Goal: Task Accomplishment & Management: Complete application form

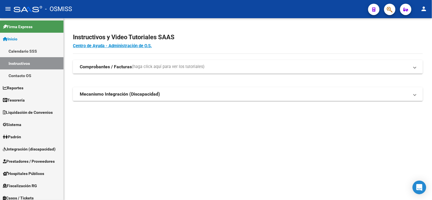
click at [385, 13] on div at bounding box center [388, 9] width 16 height 12
click at [386, 13] on button "button" at bounding box center [389, 9] width 11 height 11
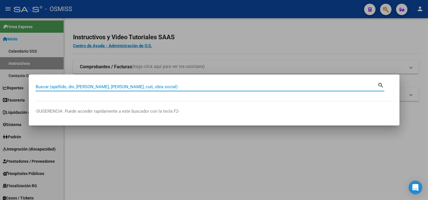
click at [152, 86] on input "Buscar (apellido, dni, [PERSON_NAME], [PERSON_NAME], cuit, obra social)" at bounding box center [207, 86] width 342 height 5
paste input "FC:C0011-00001958"
drag, startPoint x: 42, startPoint y: 86, endPoint x: 26, endPoint y: 86, distance: 16.2
click at [26, 86] on div "FC:C0011-00001958 Buscar (apellido, dni, cuil, nro traspaso, cuit, obra social)…" at bounding box center [214, 100] width 428 height 200
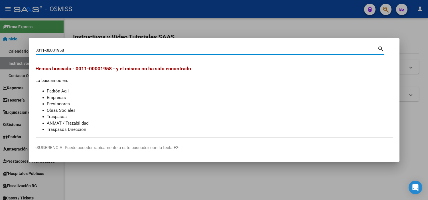
type input "0011-00001958"
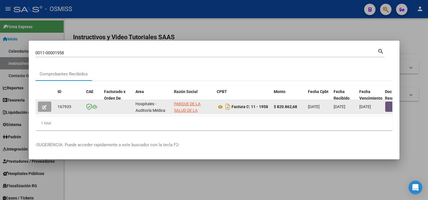
click at [389, 105] on button "button" at bounding box center [394, 107] width 18 height 10
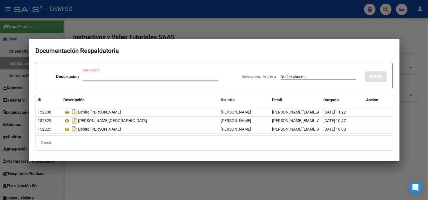
click at [330, 77] on input "Seleccionar Archivo" at bounding box center [318, 76] width 76 height 5
type input "C:\fakepath\NC689 HOSPITAL [PERSON_NAME] FC1958.pdf"
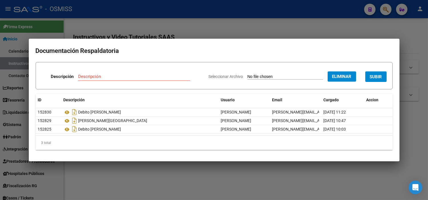
click at [114, 79] on input "Descripción" at bounding box center [134, 76] width 112 height 5
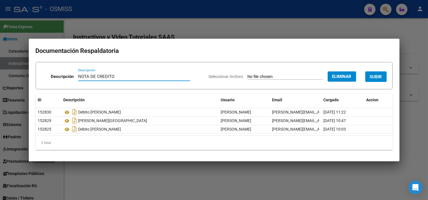
type input "NOTA DE CREDITO"
click at [372, 75] on span "SUBIR" at bounding box center [376, 76] width 12 height 5
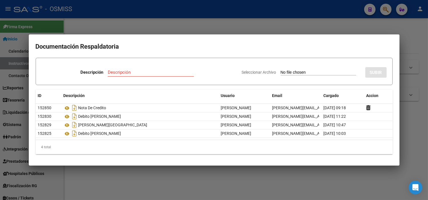
click at [140, 12] on div at bounding box center [214, 100] width 428 height 200
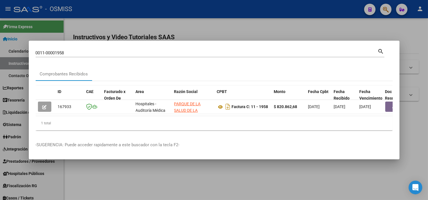
click at [144, 51] on input "0011-00001958" at bounding box center [207, 52] width 342 height 5
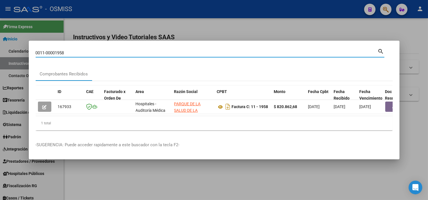
click at [144, 51] on input "0011-00001958" at bounding box center [207, 52] width 342 height 5
paste input "002-00004075"
type input "00002-00004075"
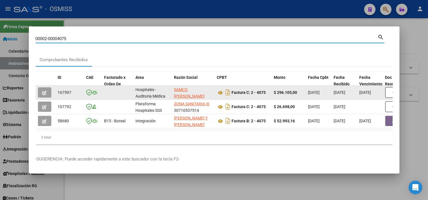
click at [47, 87] on button "button" at bounding box center [44, 92] width 13 height 10
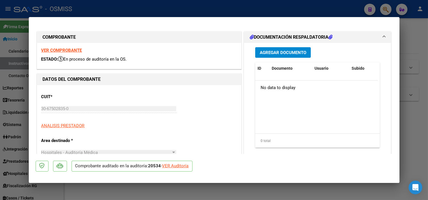
click at [274, 54] on span "Agregar Documento" at bounding box center [283, 52] width 46 height 5
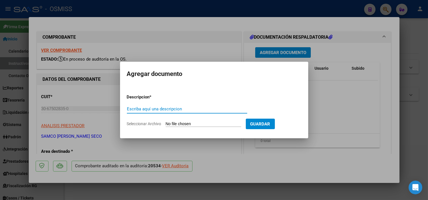
click at [181, 111] on input "Escriba aquí una descripcion" at bounding box center [187, 109] width 120 height 5
click at [184, 123] on input "Seleccionar Archivo" at bounding box center [204, 124] width 76 height 5
type input "C:\fakepath\NC 727 SAMCO [PERSON_NAME] SECO FC4075.pdf"
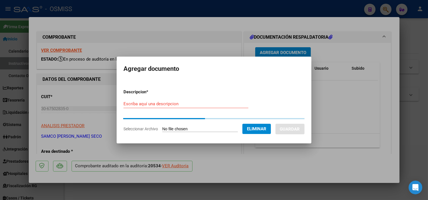
click at [153, 105] on div "Escriba aquí una descripcion" at bounding box center [185, 104] width 125 height 9
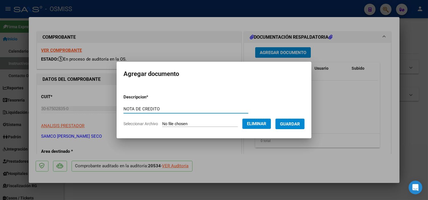
type input "NOTA DE CREDITO"
click at [302, 119] on button "Guardar" at bounding box center [289, 124] width 29 height 11
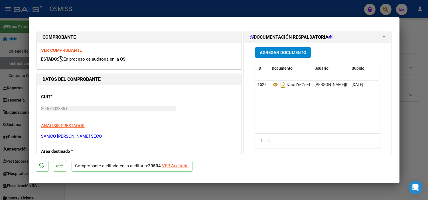
click at [22, 105] on div at bounding box center [214, 100] width 428 height 200
type input "$ 0,00"
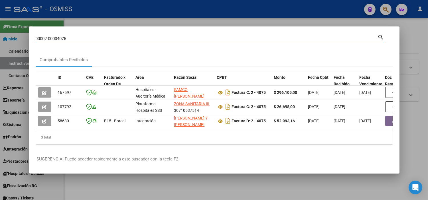
click at [106, 36] on input "00002-00004075" at bounding box center [207, 38] width 342 height 5
paste input "C0012-00000683"
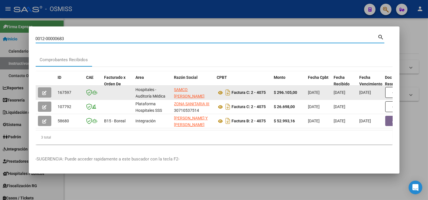
type input "0012-00000683"
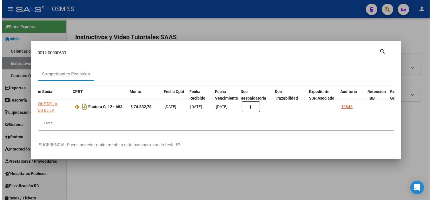
scroll to position [0, 146]
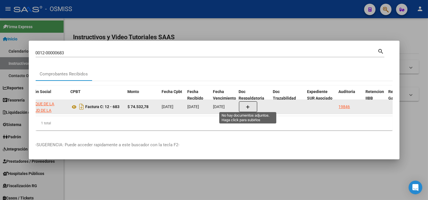
click at [250, 106] on button "button" at bounding box center [248, 106] width 18 height 11
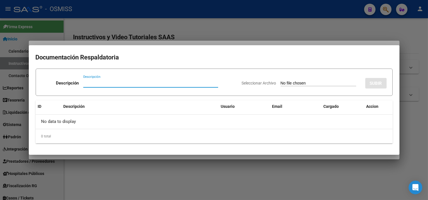
click at [280, 84] on input "Seleccionar Archivo" at bounding box center [318, 83] width 76 height 5
type input "C:\fakepath\FC683 PARQUE DE LA SALUDRC170.pdf"
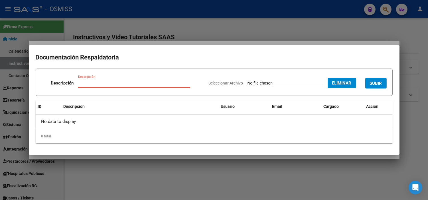
click at [154, 82] on input "Descripción" at bounding box center [134, 83] width 112 height 5
type input "RECIBO"
click at [366, 84] on button "SUBIR" at bounding box center [375, 83] width 21 height 11
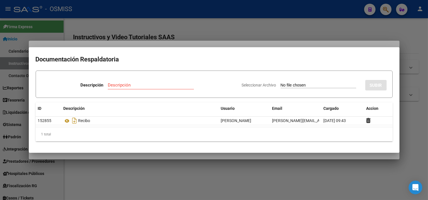
click at [180, 46] on div at bounding box center [214, 100] width 428 height 200
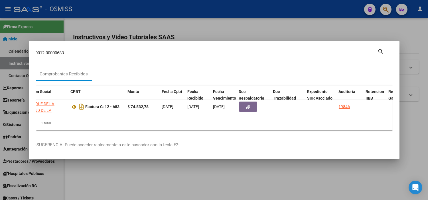
click at [179, 51] on input "0012-00000683" at bounding box center [207, 52] width 342 height 5
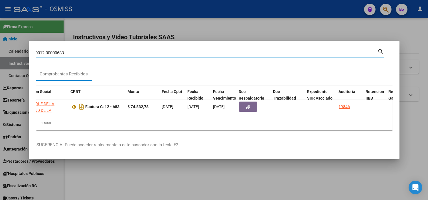
click at [179, 51] on input "0012-00000683" at bounding box center [207, 52] width 342 height 5
paste input "002-00004075"
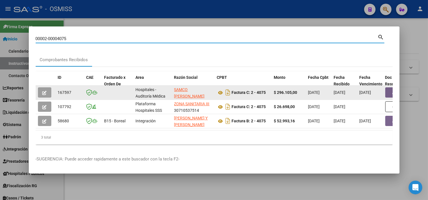
click at [388, 89] on button "button" at bounding box center [394, 92] width 18 height 10
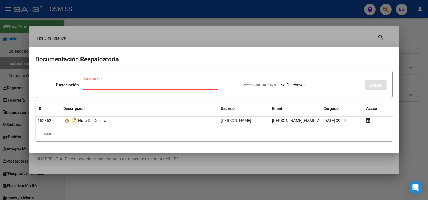
drag, startPoint x: 137, startPoint y: 17, endPoint x: 131, endPoint y: 28, distance: 12.6
click at [136, 18] on div at bounding box center [214, 100] width 428 height 200
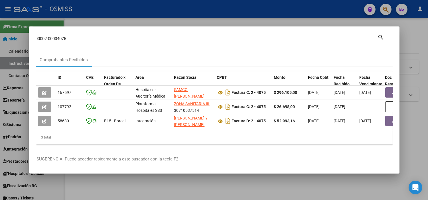
click at [129, 36] on input "00002-00004075" at bounding box center [207, 38] width 342 height 5
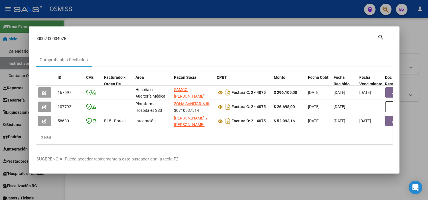
click at [129, 36] on input "00002-00004075" at bounding box center [207, 38] width 342 height 5
paste input "FC:C0011-00001958"
drag, startPoint x: 42, startPoint y: 36, endPoint x: 31, endPoint y: 41, distance: 12.2
click at [31, 41] on mat-dialog-content "FC:C0011-00001958 Buscar (apellido, dni, cuil, nro traspaso, cuit, obra social)…" at bounding box center [214, 91] width 370 height 116
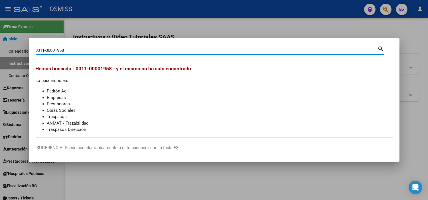
type input "0011-00001958"
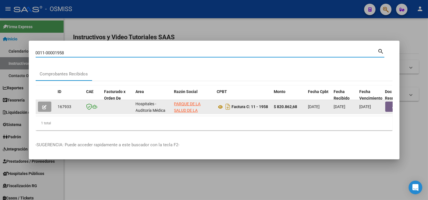
click at [388, 106] on button "button" at bounding box center [394, 107] width 18 height 10
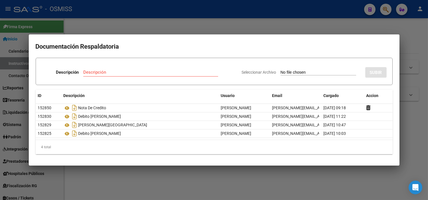
click at [0, 85] on div at bounding box center [214, 100] width 428 height 200
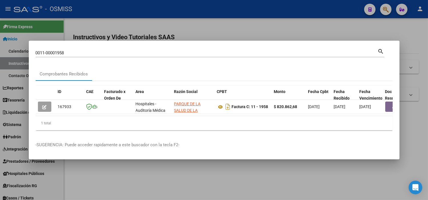
click at [10, 96] on div at bounding box center [214, 100] width 428 height 200
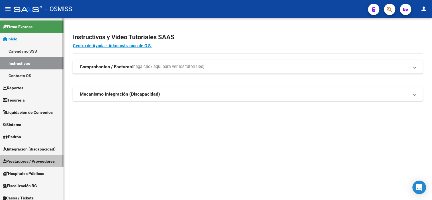
click at [45, 161] on span "Prestadores / Proveedores" at bounding box center [29, 161] width 52 height 6
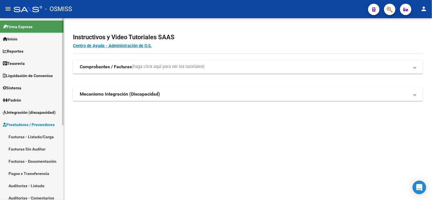
click at [38, 134] on link "Facturas - Listado/Carga" at bounding box center [32, 137] width 64 height 12
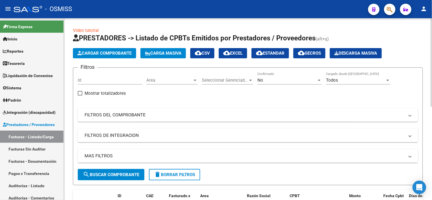
click at [163, 76] on div "Area Area" at bounding box center [171, 78] width 51 height 12
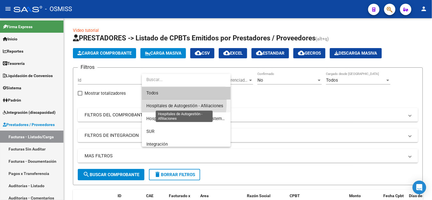
click at [164, 103] on span "Hospitales de Autogestión - Afiliaciones" at bounding box center [184, 105] width 77 height 5
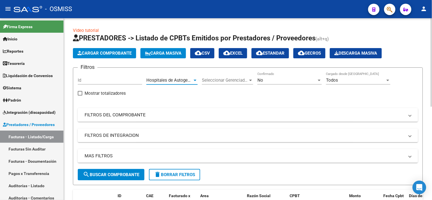
click at [277, 80] on div "No" at bounding box center [287, 80] width 59 height 5
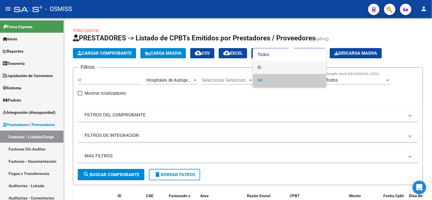
click at [280, 67] on span "Si" at bounding box center [290, 67] width 64 height 13
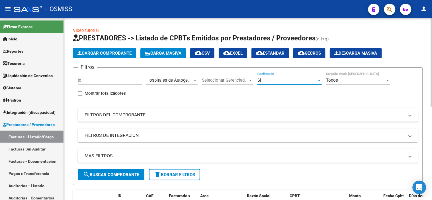
click at [200, 158] on mat-panel-title "MAS FILTROS" at bounding box center [245, 156] width 320 height 6
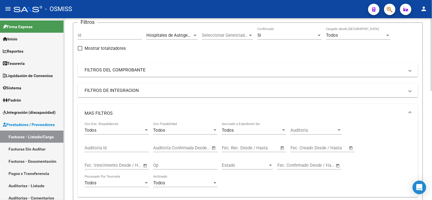
scroll to position [63, 0]
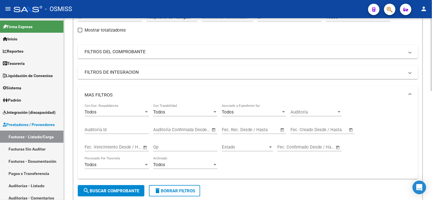
click at [253, 133] on div "Fecha inicio – Fecha fin Fec. Rec. Desde / Hasta" at bounding box center [251, 128] width 58 height 12
click at [253, 129] on input "text" at bounding box center [264, 129] width 28 height 5
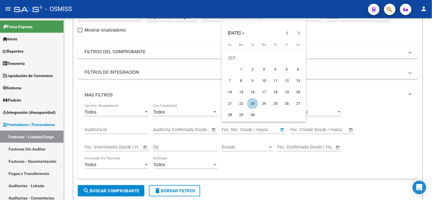
click at [241, 104] on span "22" at bounding box center [241, 104] width 10 height 10
type input "[DATE]"
click at [241, 104] on span "22" at bounding box center [241, 104] width 10 height 10
type input "[DATE]"
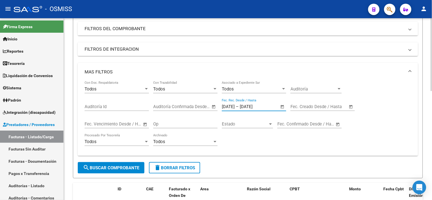
scroll to position [95, 0]
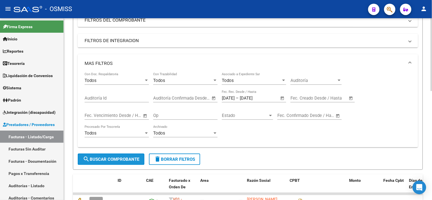
click at [123, 160] on span "search Buscar Comprobante" at bounding box center [111, 159] width 56 height 5
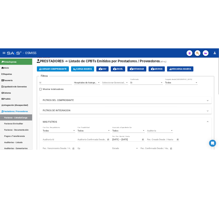
scroll to position [0, 0]
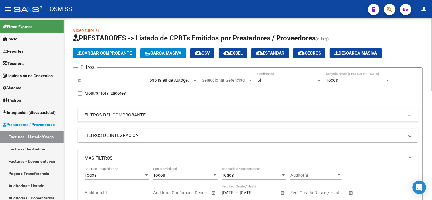
click at [230, 53] on mat-icon "cloud_download" at bounding box center [226, 53] width 7 height 7
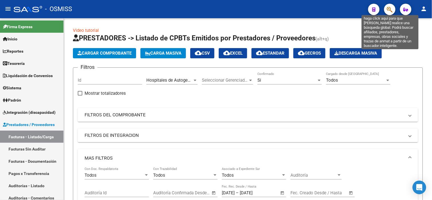
click at [392, 7] on icon "button" at bounding box center [390, 9] width 6 height 7
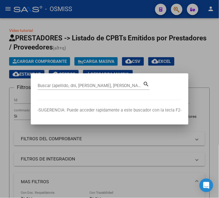
click at [79, 83] on div "Buscar (apellido, dni, [PERSON_NAME], [PERSON_NAME], cuit, obra social)" at bounding box center [90, 85] width 105 height 9
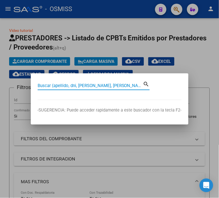
click at [79, 84] on input "Buscar (apellido, dni, [PERSON_NAME], [PERSON_NAME], cuit, obra social)" at bounding box center [90, 85] width 105 height 5
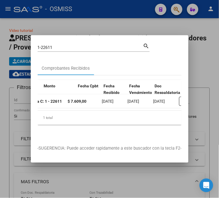
scroll to position [0, 104]
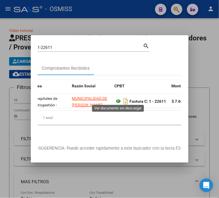
click at [119, 100] on icon at bounding box center [118, 101] width 7 height 7
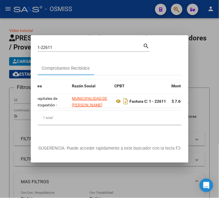
click at [70, 45] on input "1-22611" at bounding box center [90, 47] width 105 height 5
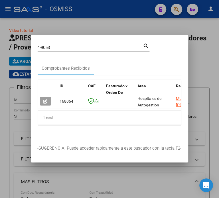
click at [62, 130] on div "ID CAE Facturado x Orden De Area Razón Social CPBT Monto Fecha Cpbt Fecha Recib…" at bounding box center [110, 107] width 144 height 63
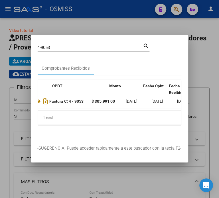
scroll to position [0, 152]
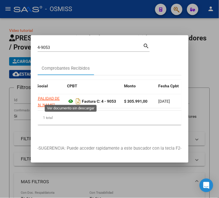
click at [69, 100] on icon at bounding box center [70, 101] width 7 height 7
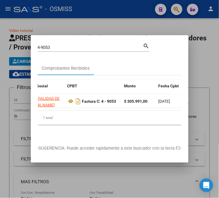
click at [63, 45] on input "4-9053" at bounding box center [90, 47] width 105 height 5
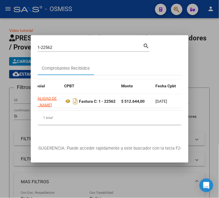
scroll to position [0, 160]
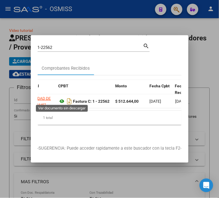
click at [63, 102] on icon at bounding box center [61, 101] width 7 height 7
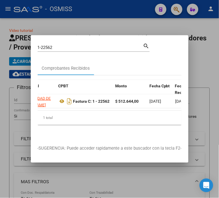
click at [60, 46] on input "1-22562" at bounding box center [90, 47] width 105 height 5
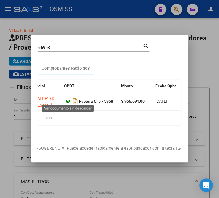
click at [67, 100] on icon at bounding box center [67, 101] width 7 height 7
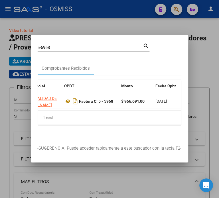
click at [56, 45] on input "5-5968" at bounding box center [90, 47] width 105 height 5
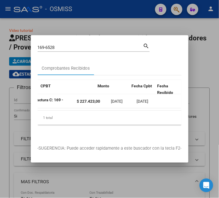
scroll to position [0, 149]
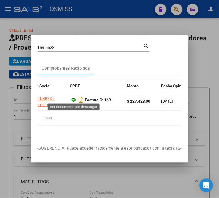
click at [72, 98] on icon at bounding box center [73, 100] width 7 height 7
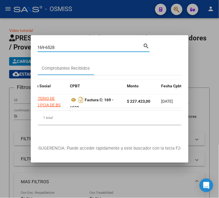
click at [72, 45] on input "169-6528" at bounding box center [90, 47] width 105 height 5
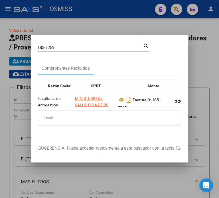
scroll to position [0, 137]
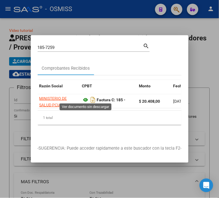
click at [85, 97] on icon at bounding box center [85, 100] width 7 height 7
click at [64, 46] on input "185-7259" at bounding box center [90, 47] width 105 height 5
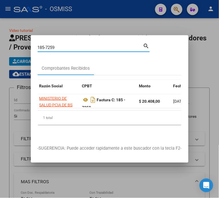
click at [64, 46] on input "185-7259" at bounding box center [90, 47] width 105 height 5
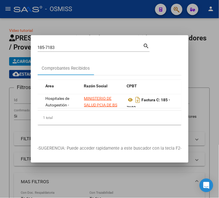
scroll to position [0, 95]
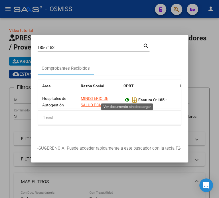
click at [127, 99] on icon at bounding box center [127, 100] width 7 height 7
click at [72, 47] on input "185-7183" at bounding box center [90, 47] width 105 height 5
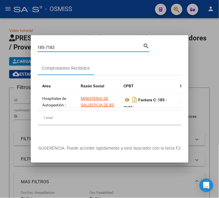
click at [72, 47] on input "185-7183" at bounding box center [90, 47] width 105 height 5
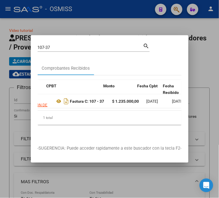
scroll to position [0, 160]
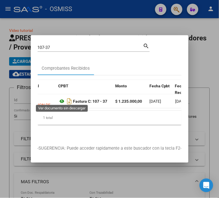
click at [62, 99] on icon at bounding box center [61, 101] width 7 height 7
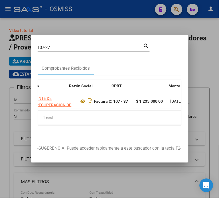
scroll to position [0, 154]
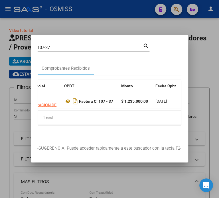
click at [113, 42] on div "107-37 Buscar (apellido, dni, [PERSON_NAME], nro traspaso, cuit, obra social) s…" at bounding box center [94, 47] width 112 height 10
click at [112, 45] on input "107-37" at bounding box center [90, 47] width 105 height 5
click at [59, 45] on input "107-37" at bounding box center [90, 47] width 105 height 5
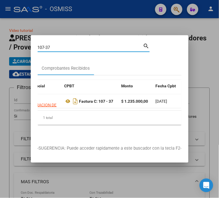
click at [59, 45] on input "107-37" at bounding box center [90, 47] width 105 height 5
click at [87, 46] on input "107-37" at bounding box center [90, 47] width 105 height 5
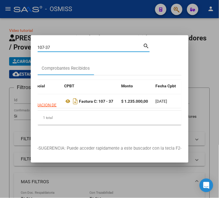
click at [87, 46] on input "107-37" at bounding box center [90, 47] width 105 height 5
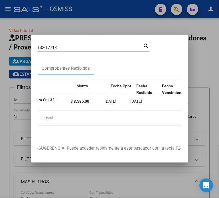
scroll to position [0, 104]
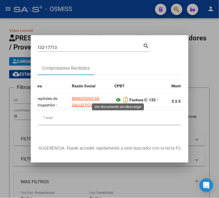
click at [118, 98] on icon at bounding box center [118, 100] width 7 height 7
click at [89, 45] on input "132-17713" at bounding box center [90, 47] width 105 height 5
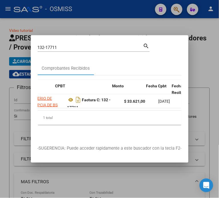
scroll to position [0, 149]
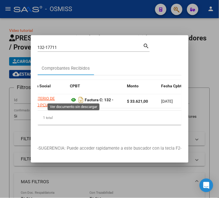
click at [75, 97] on icon at bounding box center [73, 100] width 7 height 7
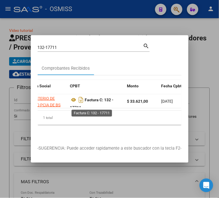
scroll to position [3, 0]
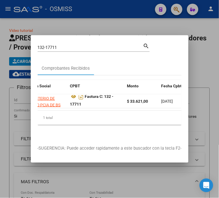
click at [64, 46] on input "132-17711" at bounding box center [90, 47] width 105 height 5
type input "104-100"
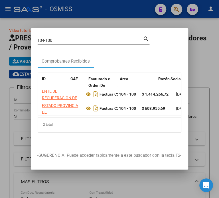
scroll to position [0, 0]
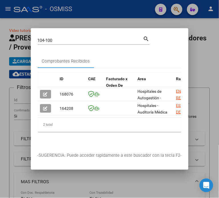
click at [43, 90] on button "button" at bounding box center [45, 94] width 11 height 9
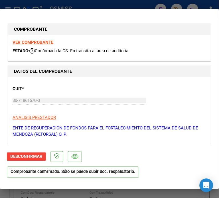
click at [30, 3] on div at bounding box center [109, 99] width 219 height 198
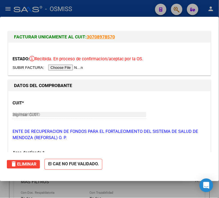
type input "$ 0,00"
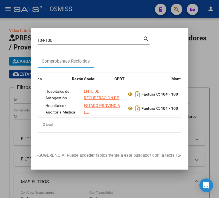
scroll to position [0, 116]
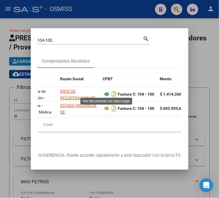
click at [107, 91] on icon at bounding box center [106, 94] width 7 height 7
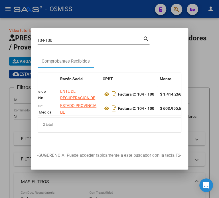
scroll to position [0, 0]
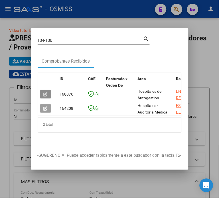
click at [46, 95] on button "button" at bounding box center [45, 94] width 11 height 9
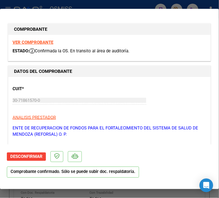
click at [68, 3] on div at bounding box center [109, 99] width 219 height 198
type input "$ 0,00"
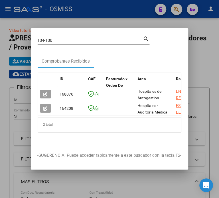
click at [66, 38] on input "104-100" at bounding box center [90, 40] width 105 height 5
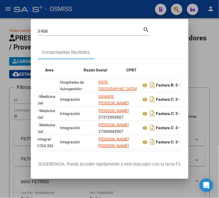
scroll to position [0, 113]
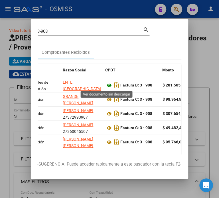
click at [107, 87] on icon at bounding box center [109, 85] width 7 height 7
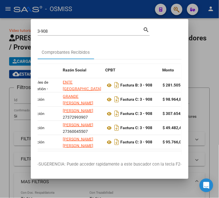
click at [73, 32] on input "3-908" at bounding box center [90, 31] width 105 height 5
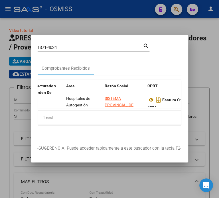
scroll to position [0, 116]
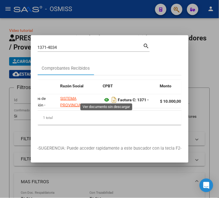
click at [109, 97] on icon at bounding box center [106, 100] width 7 height 7
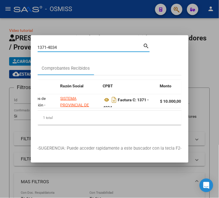
click at [61, 46] on input "1371-4034" at bounding box center [90, 47] width 105 height 5
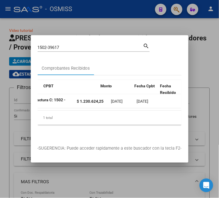
scroll to position [0, 134]
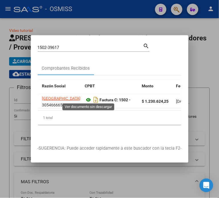
click at [91, 98] on icon at bounding box center [88, 100] width 7 height 7
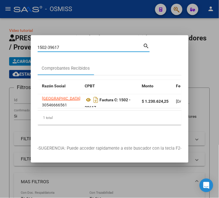
click at [75, 47] on input "1502-39617" at bounding box center [90, 47] width 105 height 5
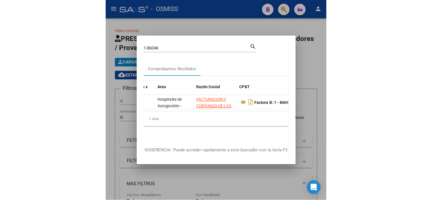
scroll to position [0, 95]
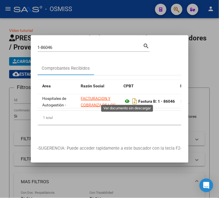
click at [129, 98] on icon at bounding box center [127, 101] width 7 height 7
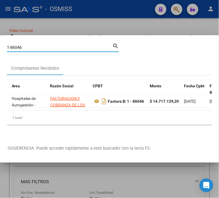
click at [50, 47] on input "1-86046" at bounding box center [59, 47] width 105 height 5
paste input "42102603"
type input "42102603"
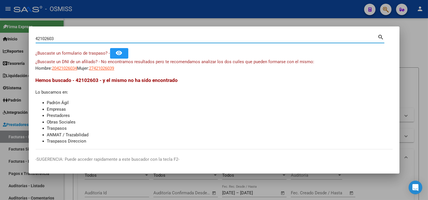
click at [184, 17] on div at bounding box center [214, 100] width 428 height 200
